Goal: Navigation & Orientation: Find specific page/section

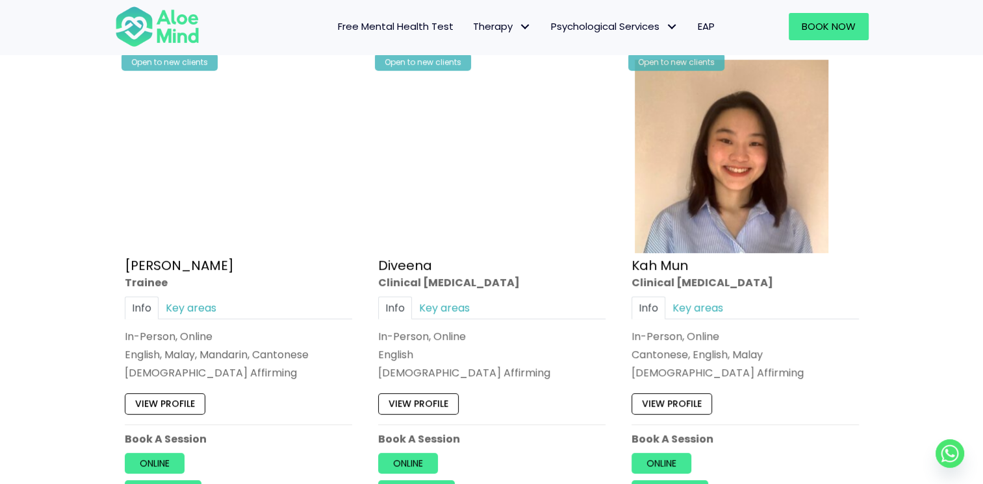
scroll to position [679, 0]
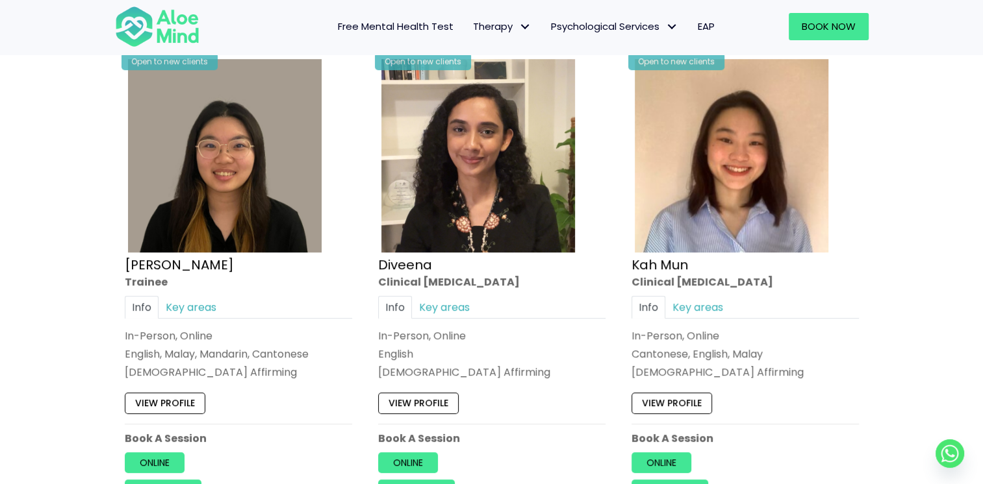
click at [864, 384] on div "Open to new clients Kah Mun Clinical psychologist Info Key areas In-Person, Onl…" at bounding box center [745, 278] width 247 height 465
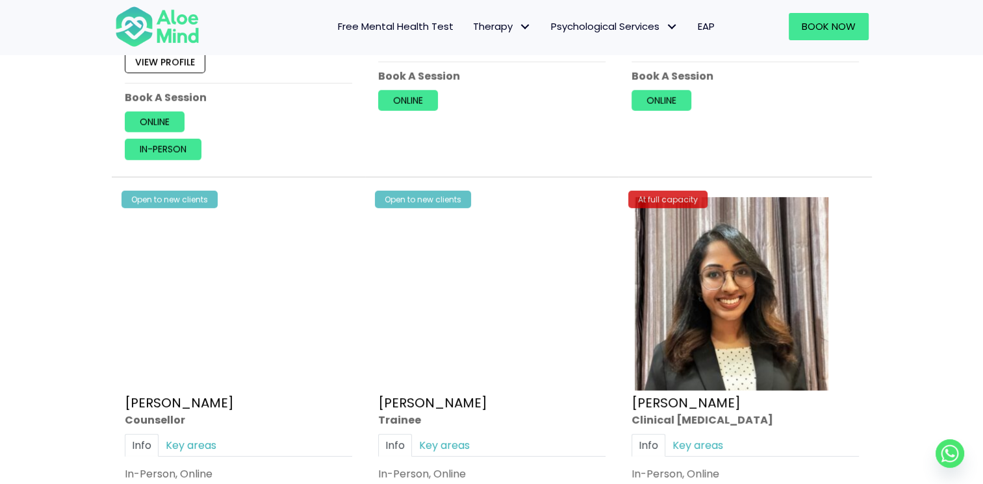
scroll to position [3918, 0]
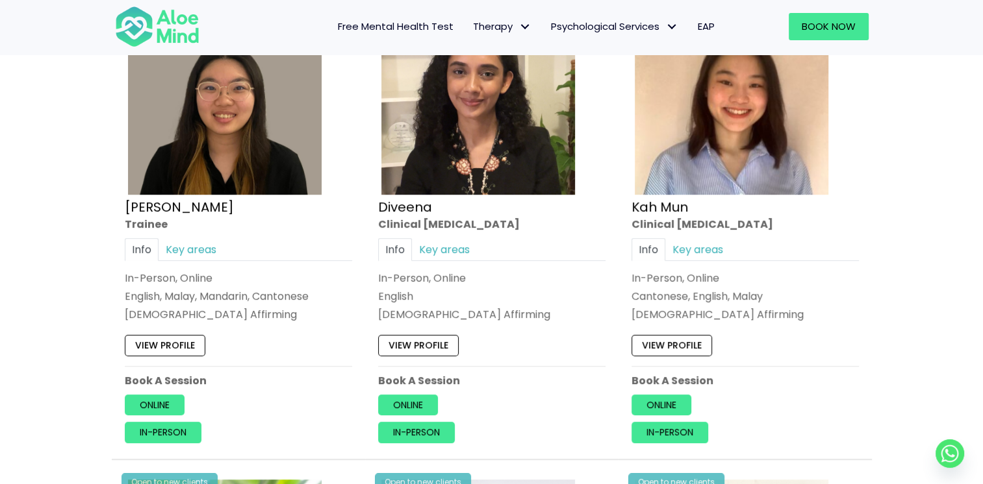
scroll to position [737, 0]
click at [437, 342] on link "View profile" at bounding box center [418, 344] width 81 height 21
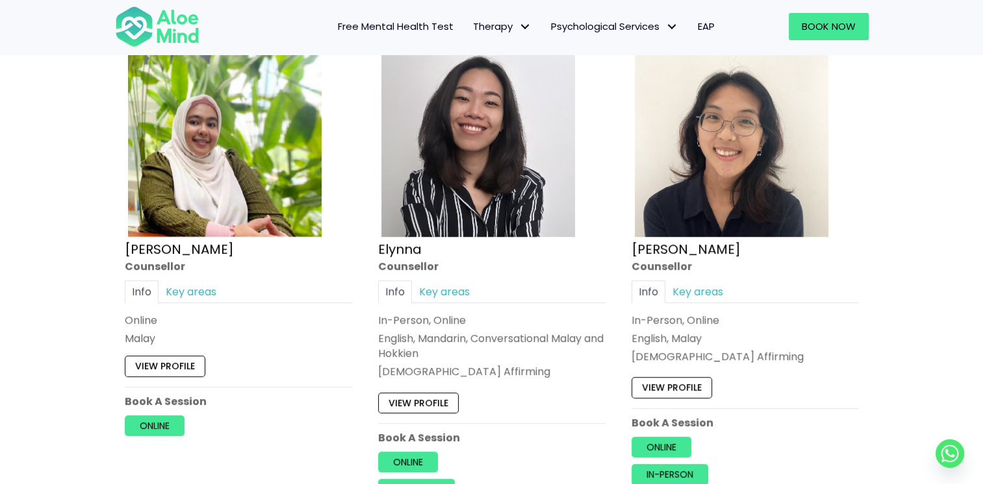
scroll to position [1174, 0]
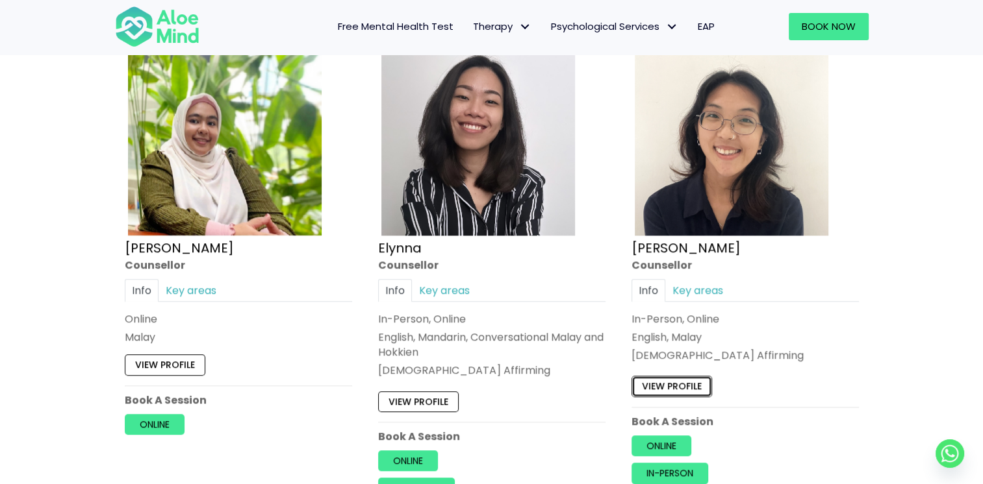
click at [699, 388] on link "View profile" at bounding box center [671, 387] width 81 height 21
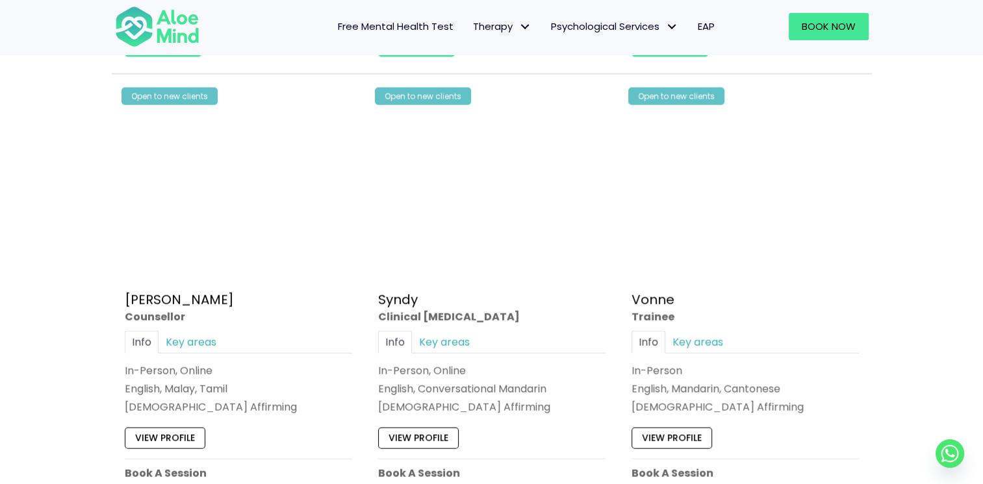
scroll to position [3071, 0]
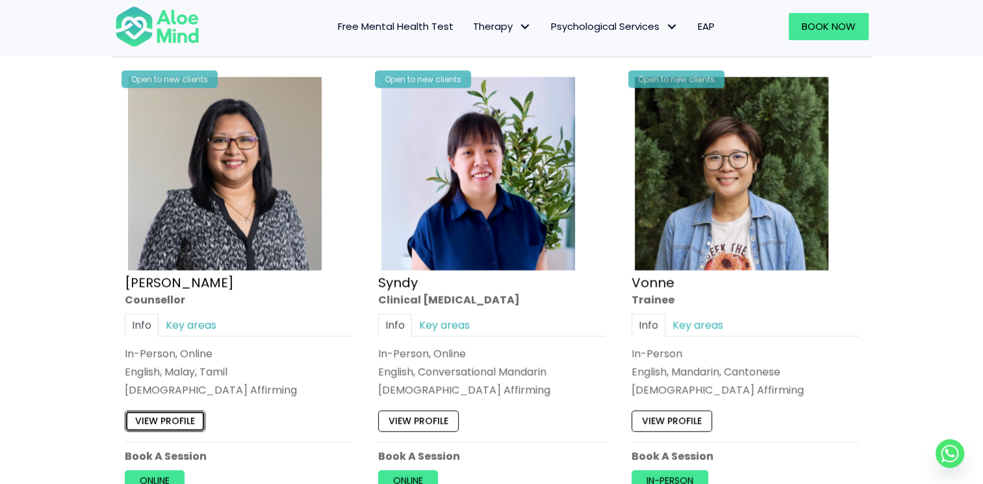
click at [155, 414] on link "View profile" at bounding box center [165, 421] width 81 height 21
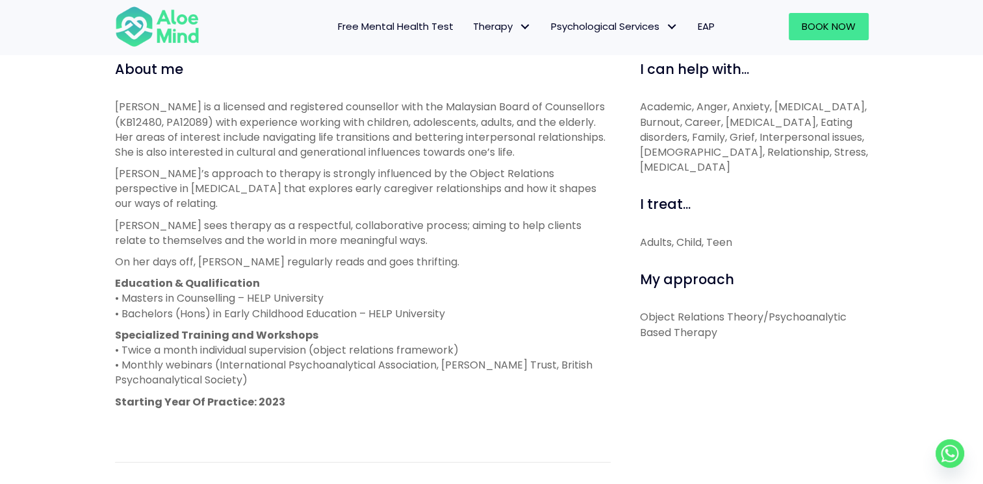
scroll to position [451, 0]
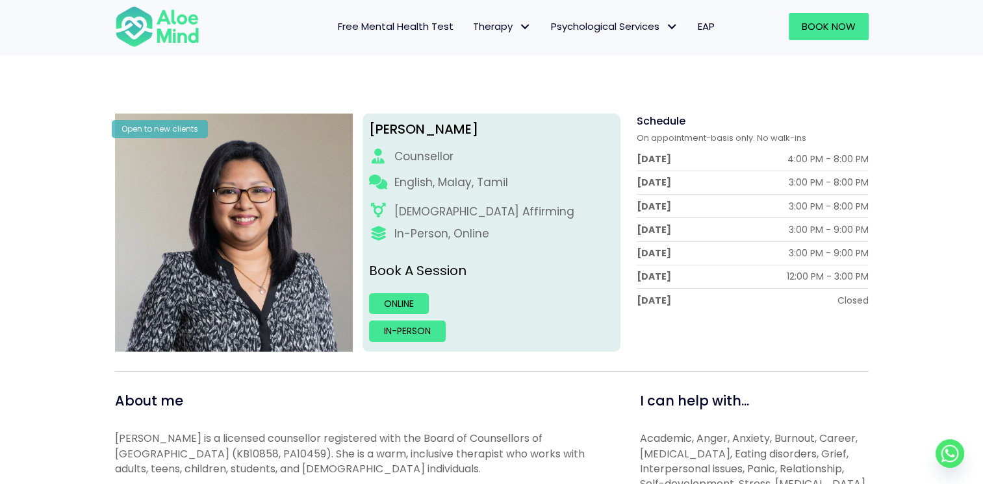
scroll to position [125, 0]
